Goal: Find specific page/section: Find specific page/section

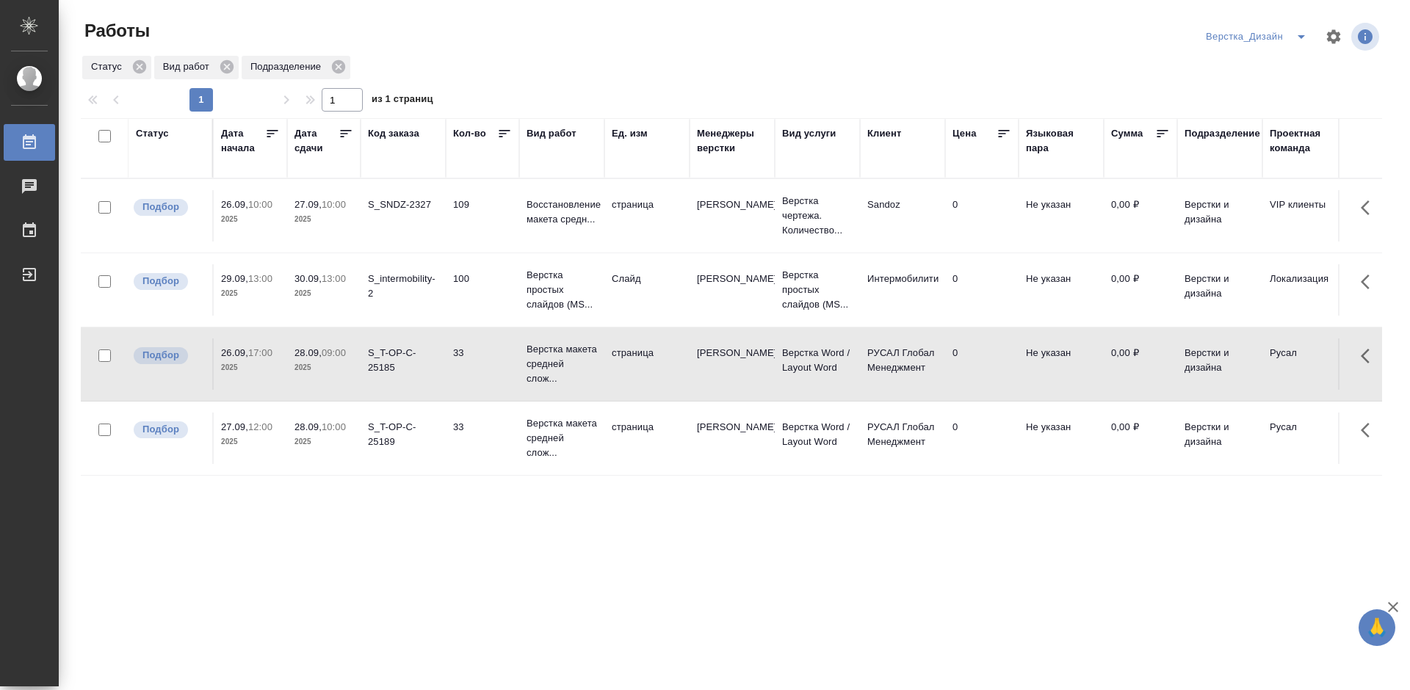
click at [340, 137] on icon at bounding box center [346, 133] width 15 height 15
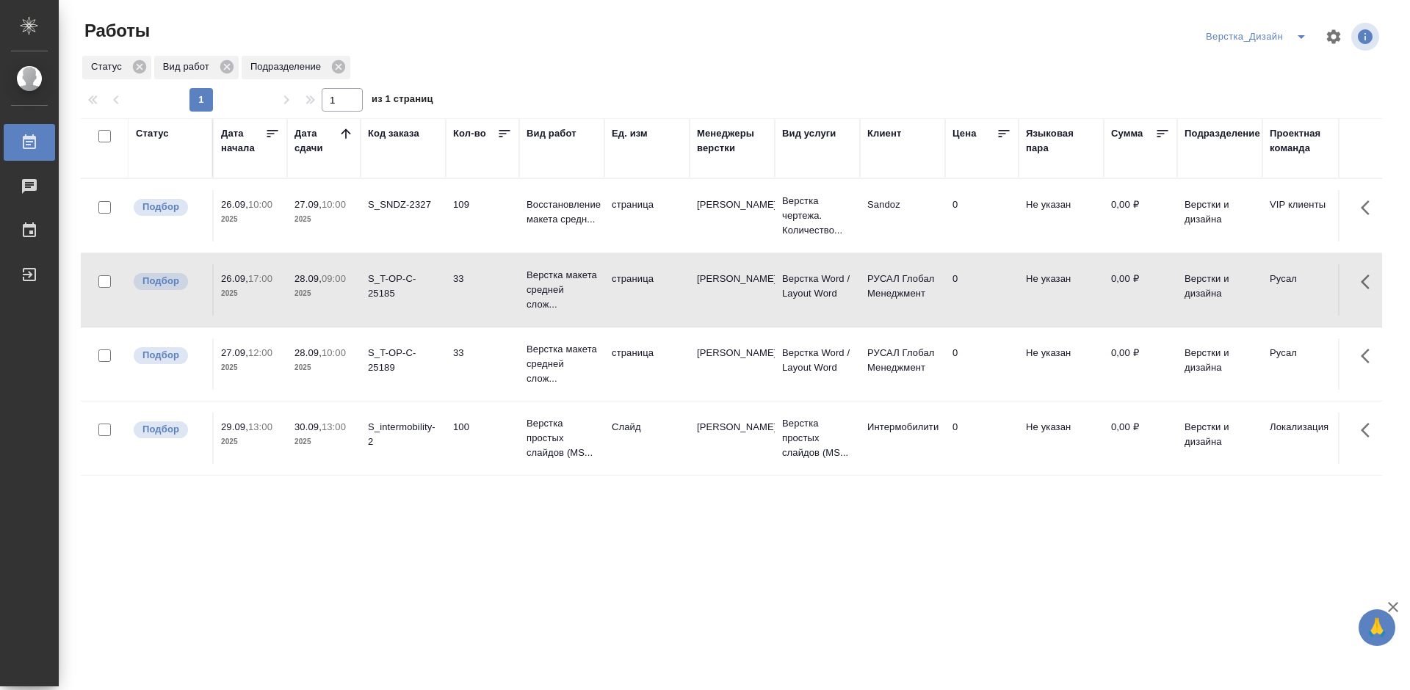
click at [1300, 39] on icon "split button" at bounding box center [1302, 37] width 18 height 18
click at [1242, 86] on li "DTPspec" at bounding box center [1259, 90] width 114 height 24
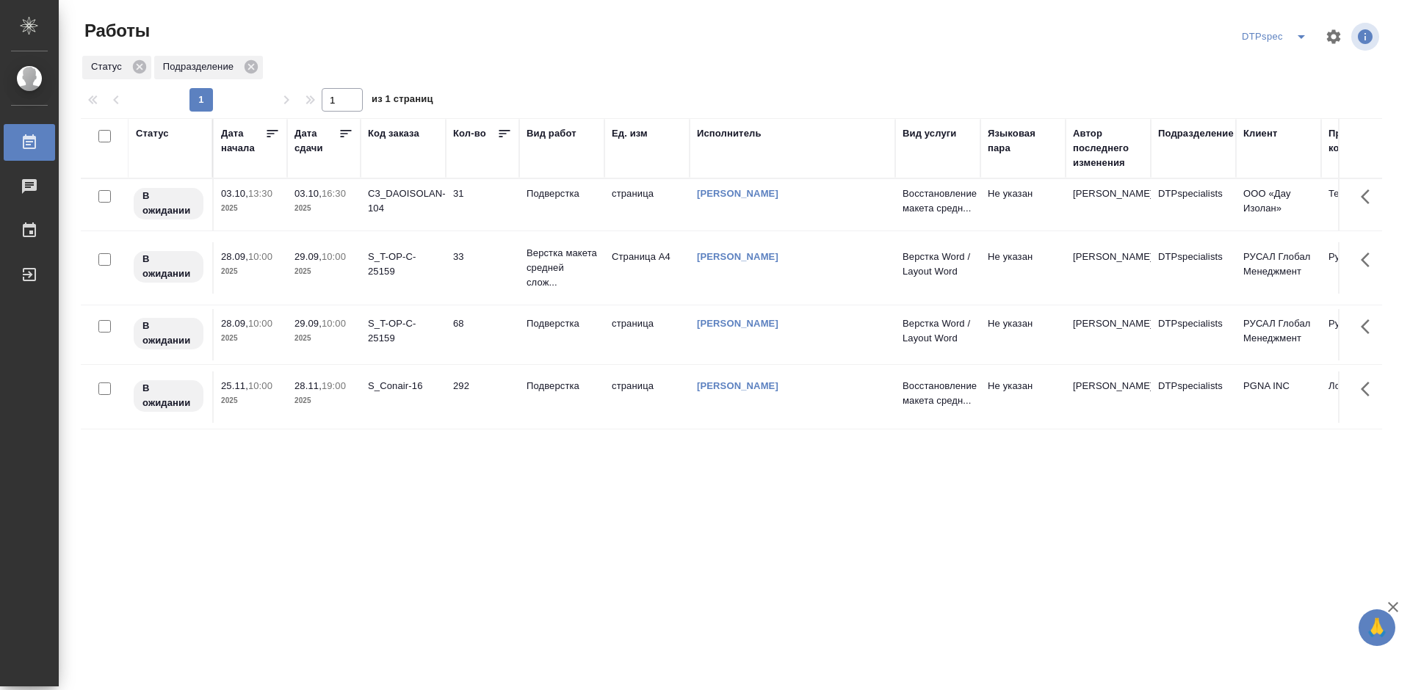
click at [345, 137] on icon at bounding box center [346, 133] width 15 height 15
